Goal: Task Accomplishment & Management: Use online tool/utility

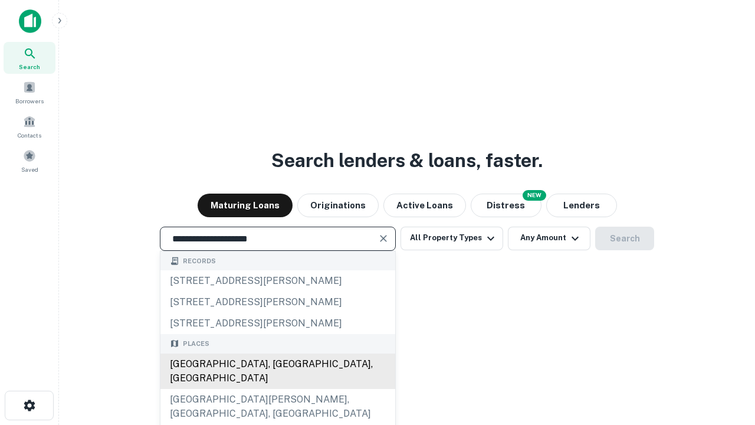
click at [277, 389] on div "[GEOGRAPHIC_DATA], [GEOGRAPHIC_DATA], [GEOGRAPHIC_DATA]" at bounding box center [278, 370] width 235 height 35
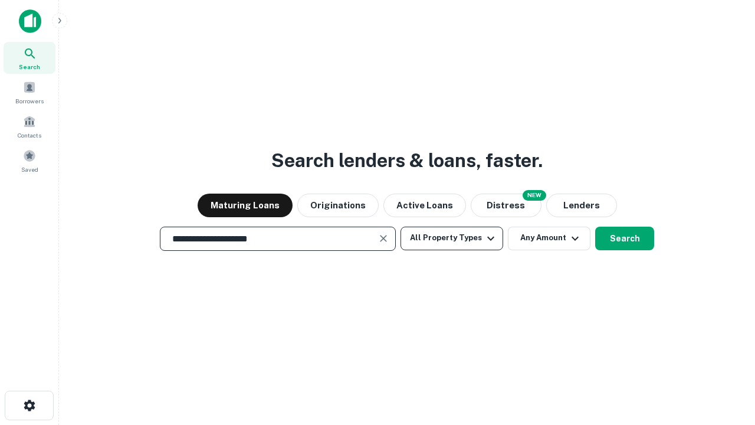
type input "**********"
click at [452, 238] on button "All Property Types" at bounding box center [452, 239] width 103 height 24
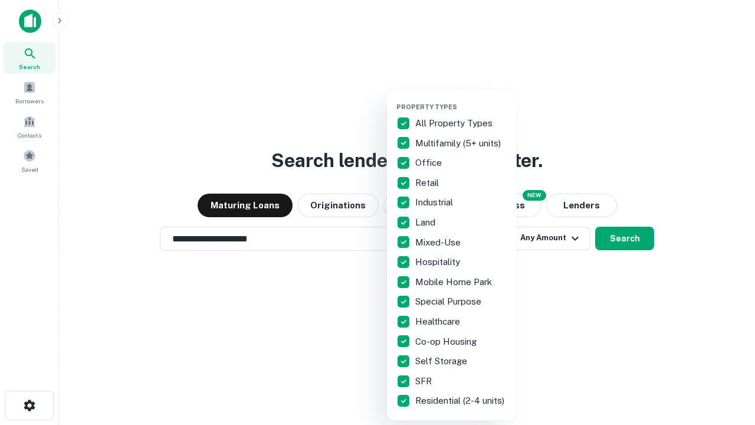
click at [461, 99] on button "button" at bounding box center [462, 99] width 130 height 1
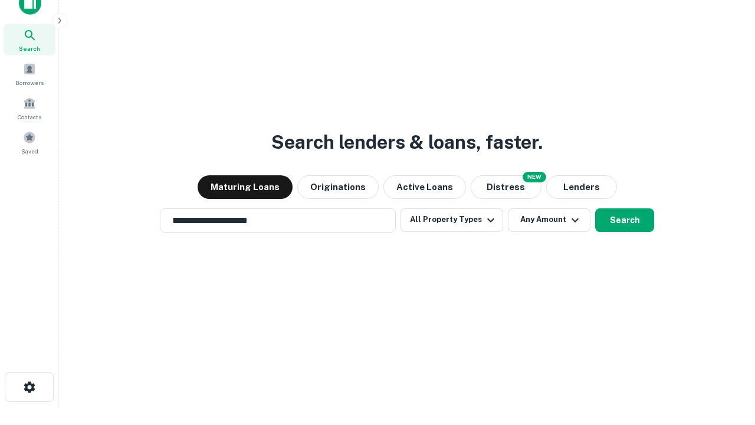
scroll to position [7, 142]
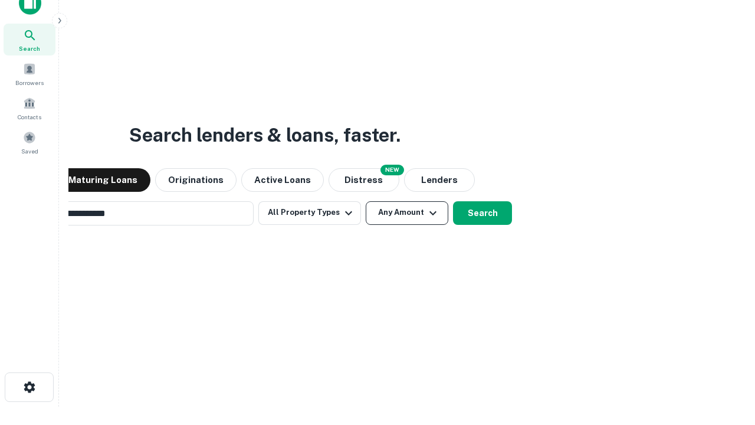
click at [366, 201] on button "Any Amount" at bounding box center [407, 213] width 83 height 24
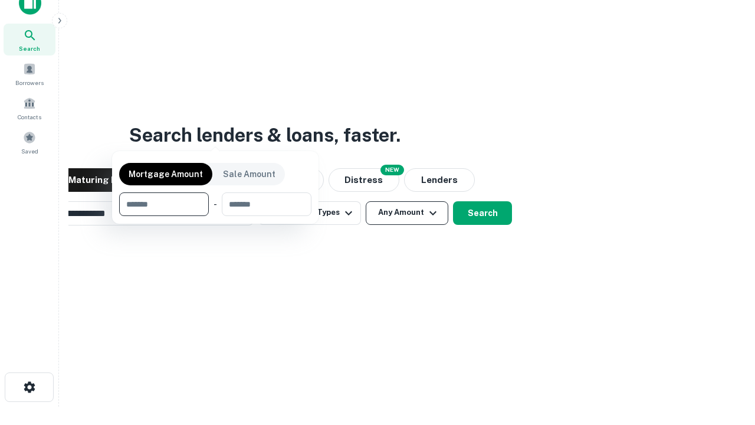
scroll to position [85, 334]
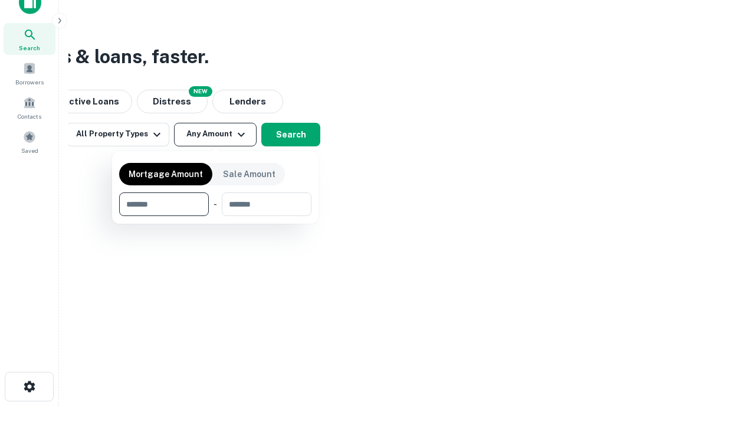
type input "*******"
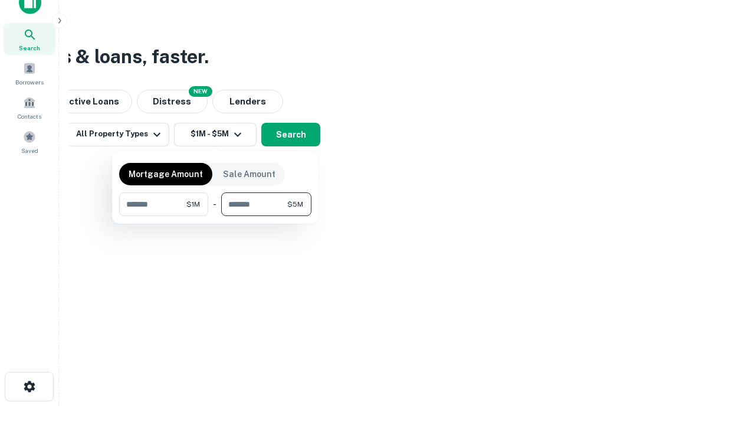
type input "*******"
click at [215, 216] on button "button" at bounding box center [215, 216] width 192 height 1
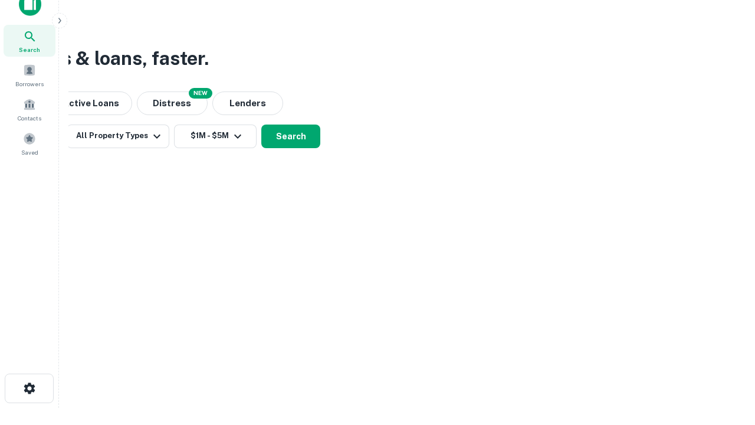
scroll to position [7, 218]
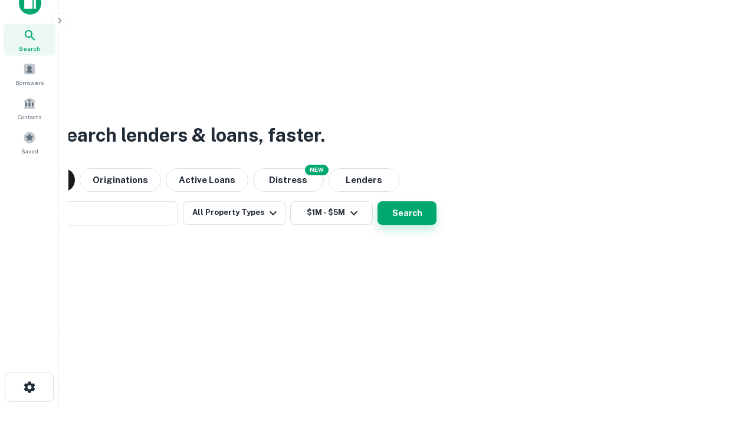
click at [378, 201] on button "Search" at bounding box center [407, 213] width 59 height 24
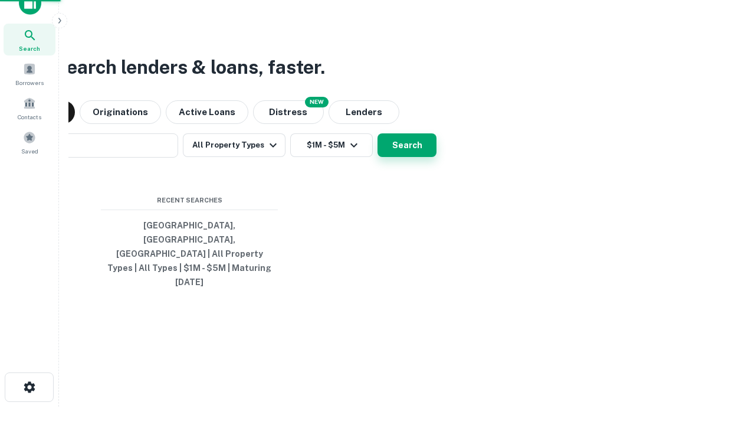
scroll to position [31, 334]
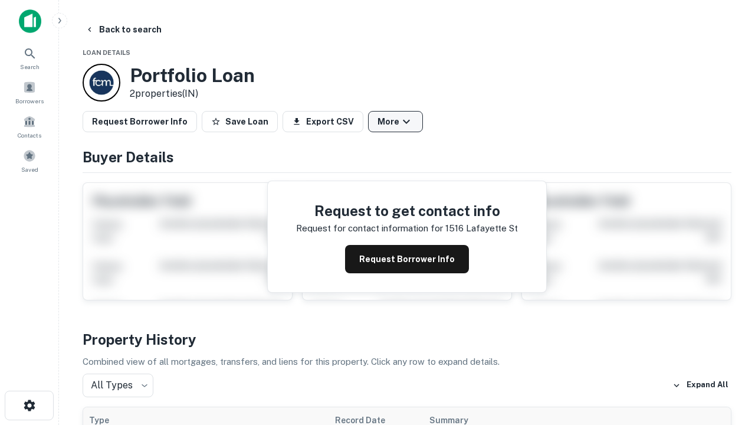
click at [395, 122] on button "More" at bounding box center [395, 121] width 55 height 21
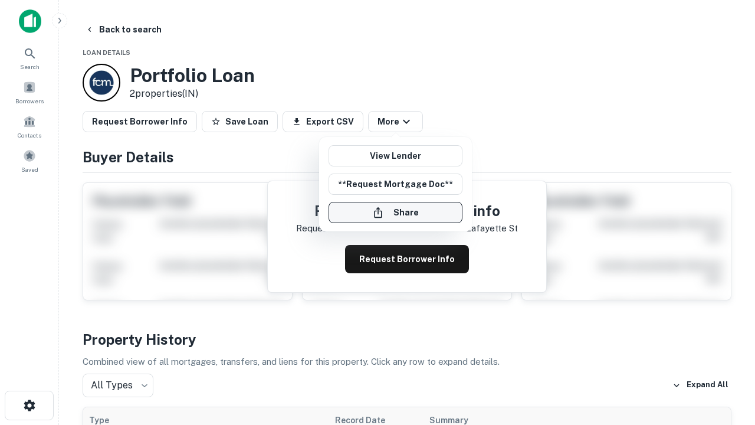
click at [395, 212] on button "Share" at bounding box center [396, 212] width 134 height 21
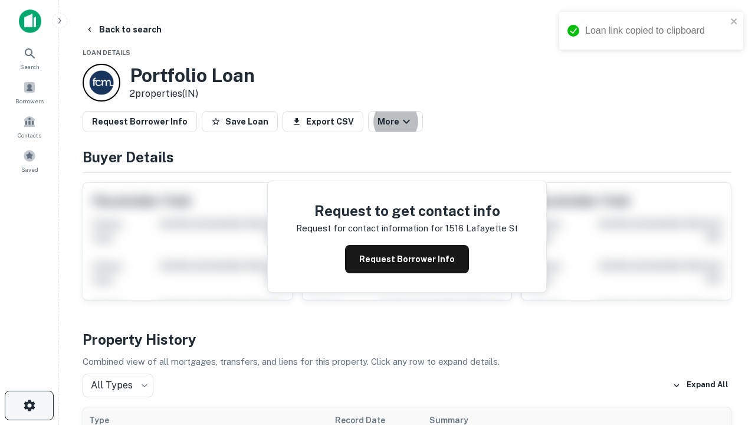
click at [29, 405] on icon "button" at bounding box center [29, 405] width 14 height 14
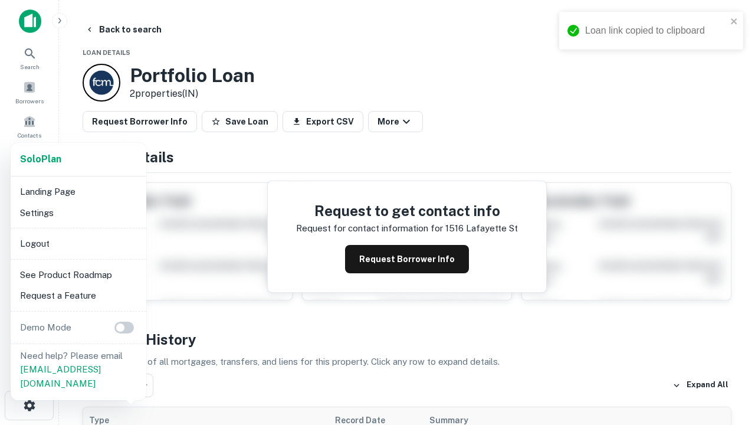
click at [78, 243] on li "Logout" at bounding box center [78, 243] width 126 height 21
